Goal: Transaction & Acquisition: Purchase product/service

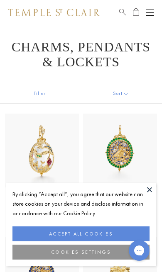
click at [106, 253] on button "COOKIES SETTINGS" at bounding box center [80, 252] width 137 height 15
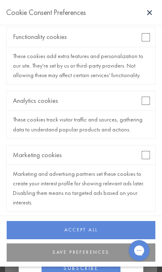
scroll to position [115, 0]
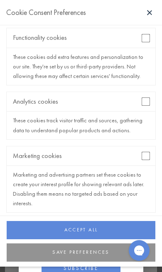
click at [116, 259] on button "SAVE PREFERENCES" at bounding box center [81, 253] width 149 height 18
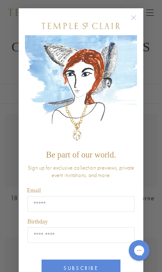
click at [137, 18] on circle "Close dialog" at bounding box center [134, 18] width 10 height 10
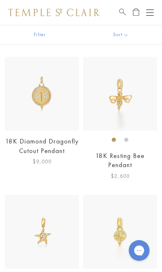
scroll to position [3489, 0]
click at [125, 82] on img at bounding box center [120, 94] width 74 height 74
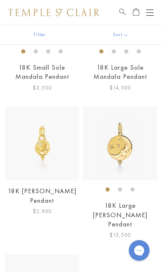
scroll to position [3854, 0]
click at [144, 202] on link "18K Large Luna Pendant" at bounding box center [120, 215] width 54 height 27
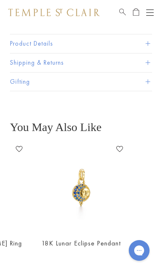
scroll to position [0, 270]
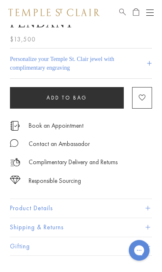
click at [41, 199] on button "Product Details" at bounding box center [81, 208] width 142 height 19
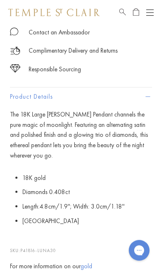
scroll to position [323, 0]
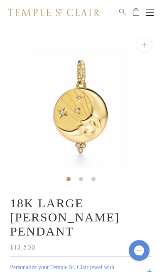
scroll to position [40, 0]
